Goal: Task Accomplishment & Management: Manage account settings

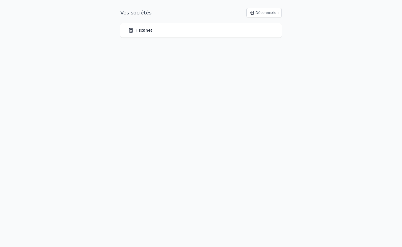
click at [143, 31] on link "Fiscanet" at bounding box center [140, 30] width 24 height 6
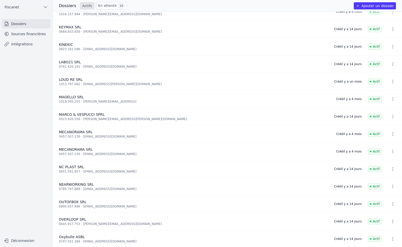
scroll to position [279, 0]
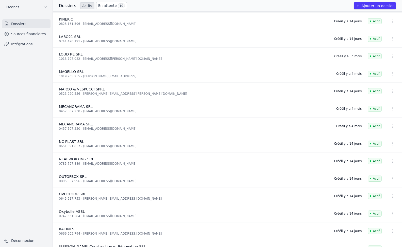
click at [27, 35] on link "Sources financières" at bounding box center [26, 33] width 48 height 9
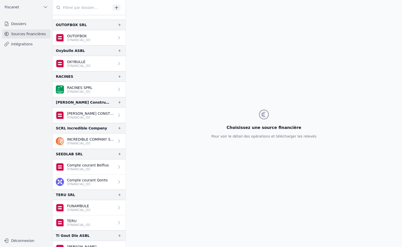
scroll to position [775, 0]
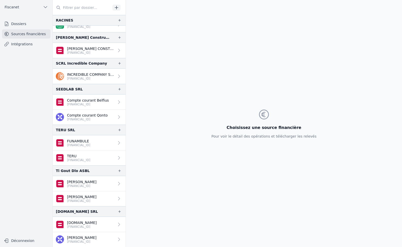
click at [116, 143] on icon at bounding box center [118, 142] width 5 height 5
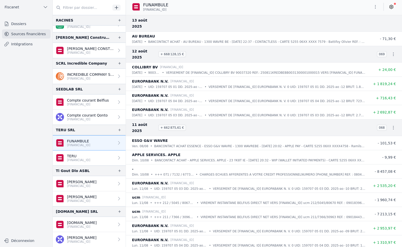
click at [117, 142] on icon at bounding box center [118, 142] width 5 height 5
click at [374, 8] on icon "button" at bounding box center [375, 6] width 5 height 5
click at [358, 36] on button "Supprimer" at bounding box center [363, 36] width 37 height 9
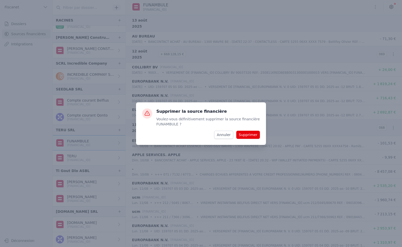
click at [251, 134] on button "Supprimer" at bounding box center [248, 135] width 24 height 8
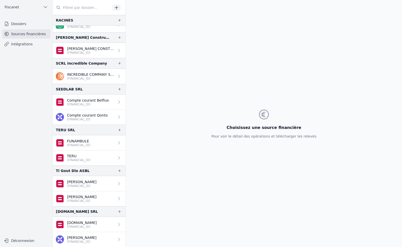
click at [101, 143] on link "FUNAMBULE [FINANCIAL_ID]" at bounding box center [89, 142] width 73 height 15
